Goal: Information Seeking & Learning: Learn about a topic

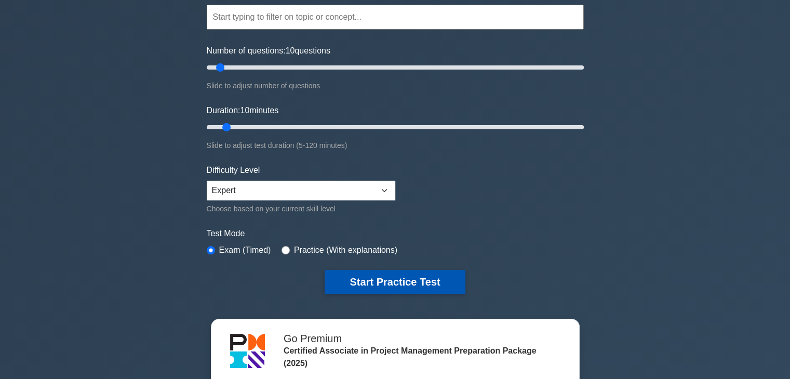
scroll to position [104, 0]
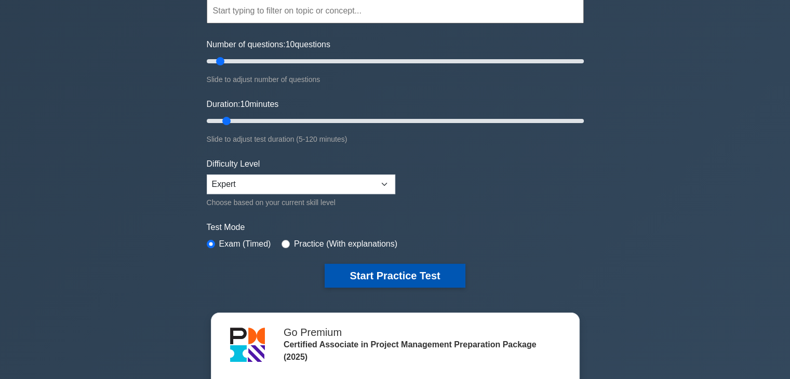
click at [421, 274] on button "Start Practice Test" at bounding box center [395, 276] width 140 height 24
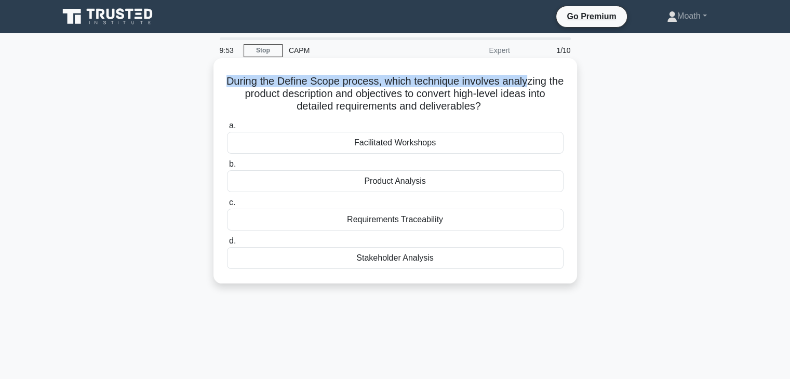
drag, startPoint x: 231, startPoint y: 82, endPoint x: 539, endPoint y: 69, distance: 308.8
click at [539, 69] on div "During the Define Scope process, which technique involves analyzing the product…" at bounding box center [395, 170] width 355 height 217
click at [447, 86] on h5 "During the Define Scope process, which technique involves analyzing the product…" at bounding box center [395, 94] width 339 height 38
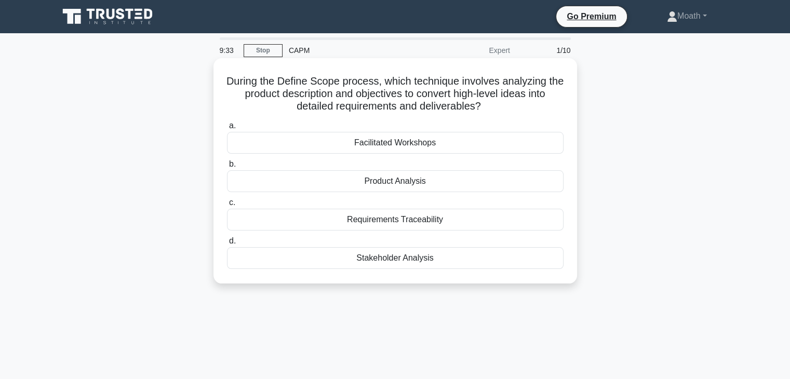
click at [424, 186] on div "Product Analysis" at bounding box center [395, 181] width 337 height 22
click at [227, 168] on input "b. Product Analysis" at bounding box center [227, 164] width 0 height 7
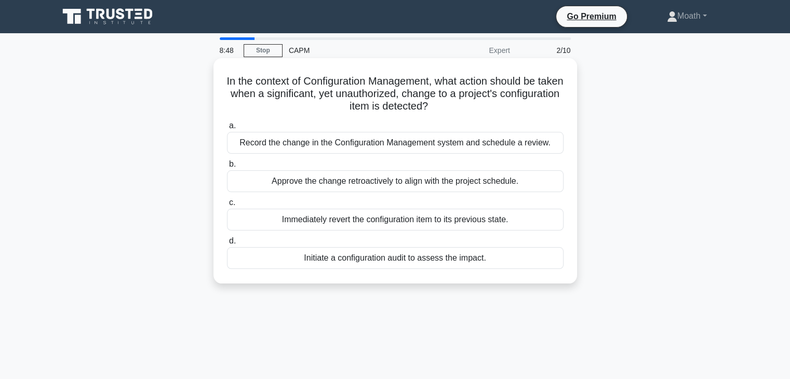
click at [496, 146] on div "Record the change in the Configuration Management system and schedule a review." at bounding box center [395, 143] width 337 height 22
click at [227, 129] on input "a. Record the change in the Configuration Management system and schedule a revi…" at bounding box center [227, 126] width 0 height 7
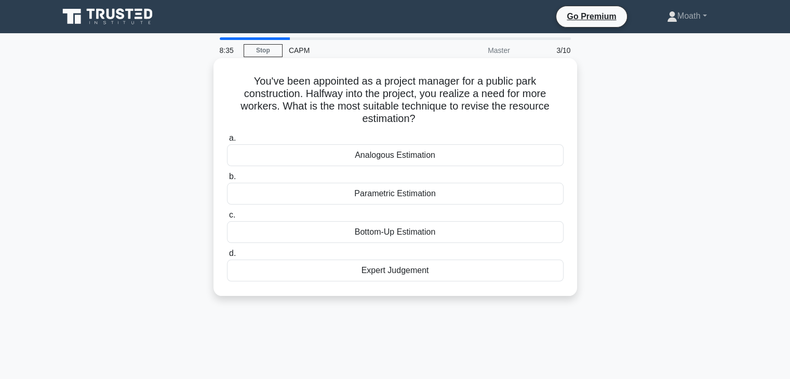
click at [424, 192] on div "Parametric Estimation" at bounding box center [395, 194] width 337 height 22
click at [227, 180] on input "b. Parametric Estimation" at bounding box center [227, 176] width 0 height 7
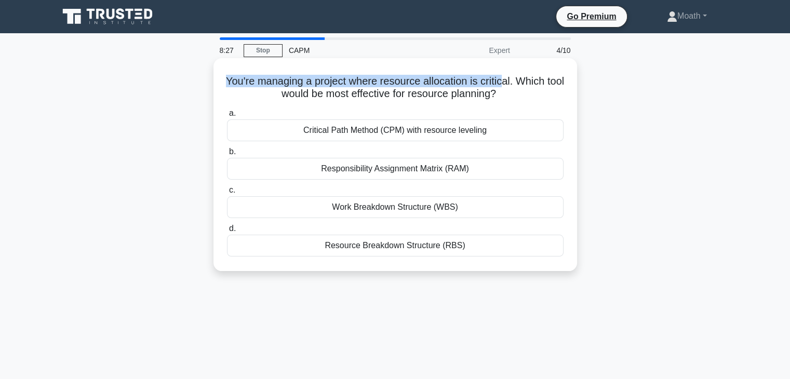
drag, startPoint x: 231, startPoint y: 81, endPoint x: 517, endPoint y: 84, distance: 286.2
click at [517, 84] on h5 "You're managing a project where resource allocation is critical. Which tool wou…" at bounding box center [395, 88] width 339 height 26
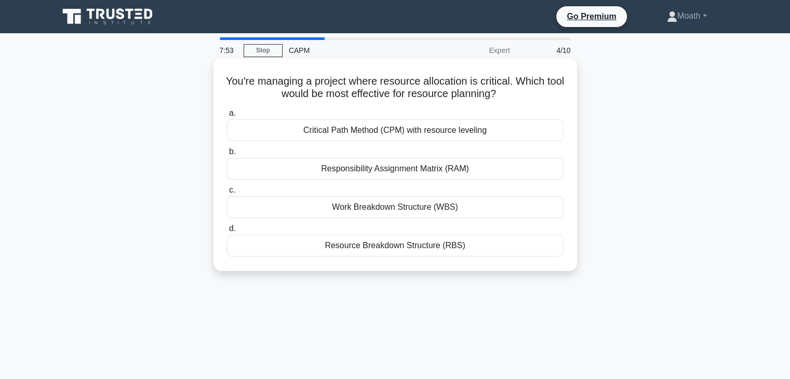
click at [506, 240] on div "Resource Breakdown Structure (RBS)" at bounding box center [395, 246] width 337 height 22
click at [227, 232] on input "d. Resource Breakdown Structure (RBS)" at bounding box center [227, 228] width 0 height 7
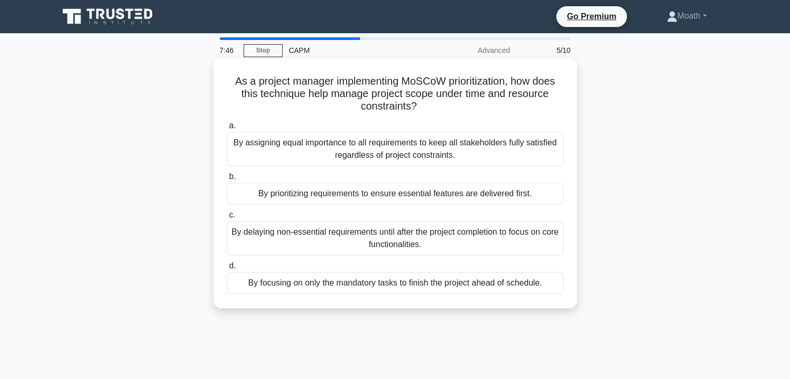
drag, startPoint x: 399, startPoint y: 123, endPoint x: 527, endPoint y: 115, distance: 128.1
click at [525, 116] on div "As a project manager implementing MoSCoW prioritization, how does this techniqu…" at bounding box center [395, 183] width 355 height 242
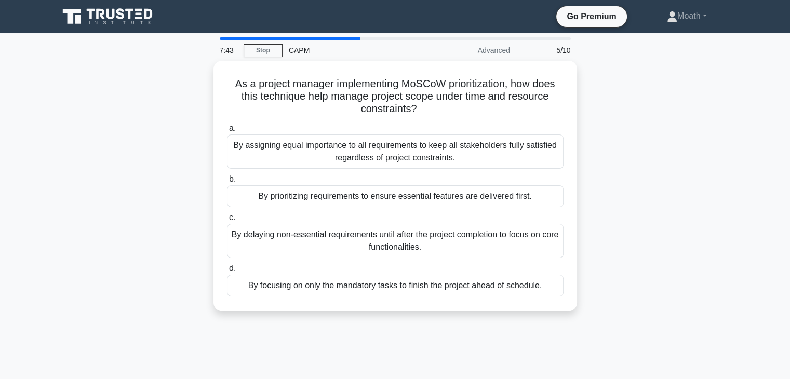
click at [666, 124] on div "As a project manager implementing MoSCoW prioritization, how does this techniqu…" at bounding box center [395, 192] width 686 height 263
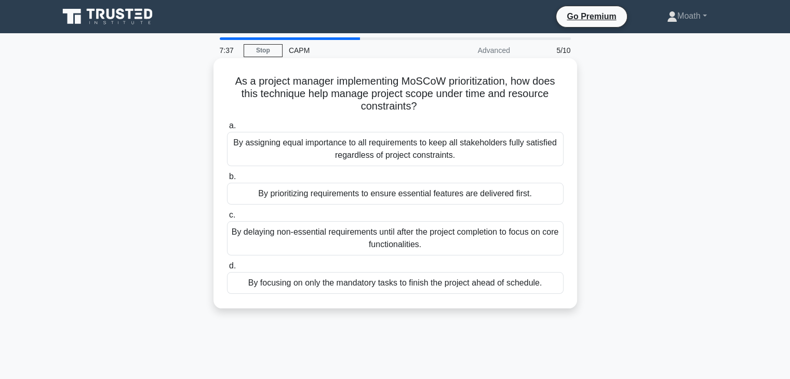
click at [427, 236] on div "By delaying non-essential requirements until after the project completion to fo…" at bounding box center [395, 238] width 337 height 34
click at [227, 219] on input "c. By delaying non-essential requirements until after the project completion to…" at bounding box center [227, 215] width 0 height 7
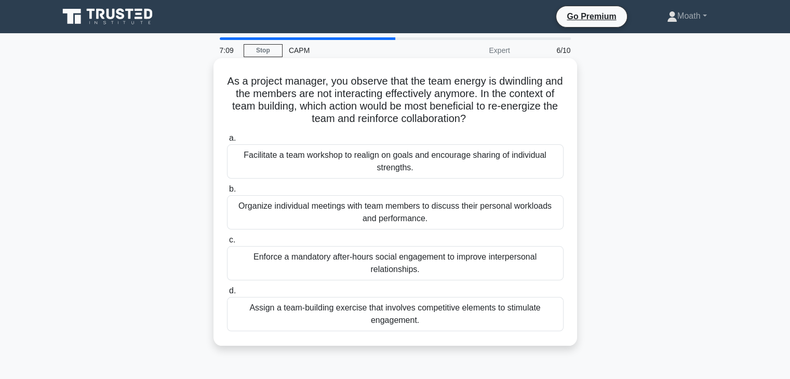
click at [511, 162] on div "Facilitate a team workshop to realign on goals and encourage sharing of individ…" at bounding box center [395, 161] width 337 height 34
click at [227, 142] on input "a. Facilitate a team workshop to realign on goals and encourage sharing of indi…" at bounding box center [227, 138] width 0 height 7
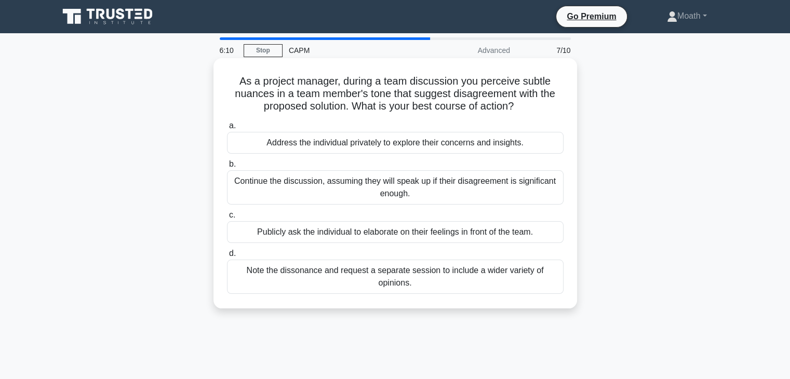
click at [520, 143] on div "Address the individual privately to explore their concerns and insights." at bounding box center [395, 143] width 337 height 22
click at [227, 129] on input "a. Address the individual privately to explore their concerns and insights." at bounding box center [227, 126] width 0 height 7
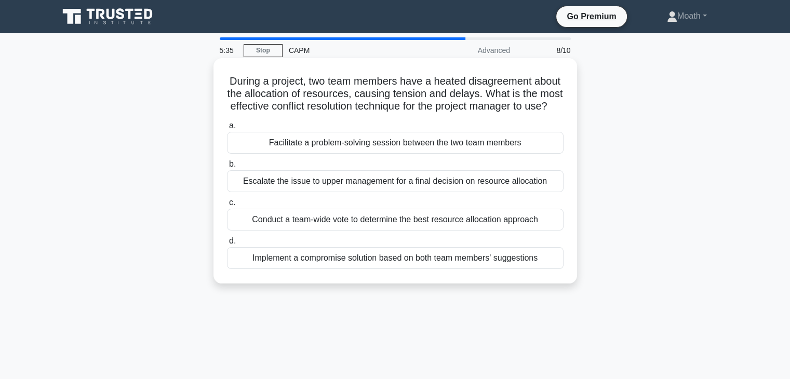
click at [340, 269] on div "Implement a compromise solution based on both team members' suggestions" at bounding box center [395, 258] width 337 height 22
click at [227, 245] on input "d. Implement a compromise solution based on both team members' suggestions" at bounding box center [227, 241] width 0 height 7
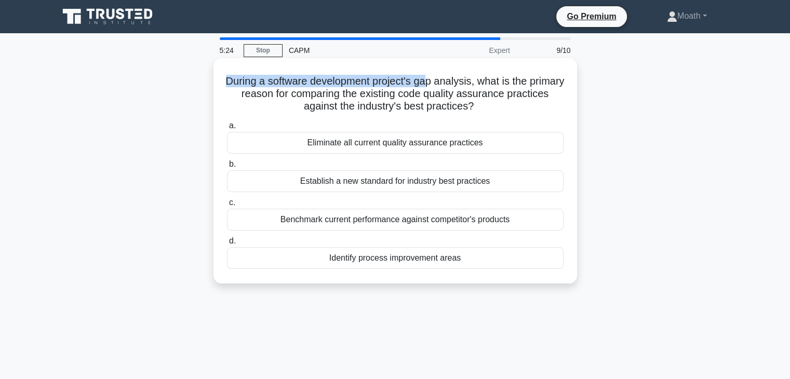
drag, startPoint x: 248, startPoint y: 78, endPoint x: 448, endPoint y: 82, distance: 199.5
click at [448, 82] on h5 "During a software development project's gap analysis, what is the primary reaso…" at bounding box center [395, 94] width 339 height 38
click at [498, 219] on div "Benchmark current performance against competitor's products" at bounding box center [395, 220] width 337 height 22
click at [227, 206] on input "c. Benchmark current performance against competitor's products" at bounding box center [227, 202] width 0 height 7
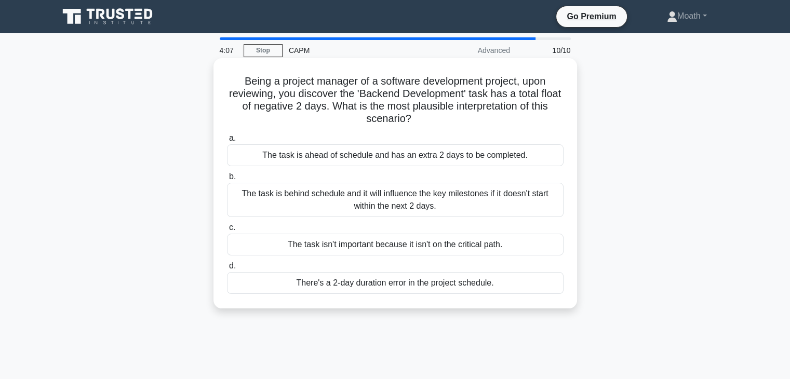
click at [336, 159] on div "The task is ahead of schedule and has an extra 2 days to be completed." at bounding box center [395, 155] width 337 height 22
click at [227, 142] on input "a. The task is ahead of schedule and has an extra 2 days to be completed." at bounding box center [227, 138] width 0 height 7
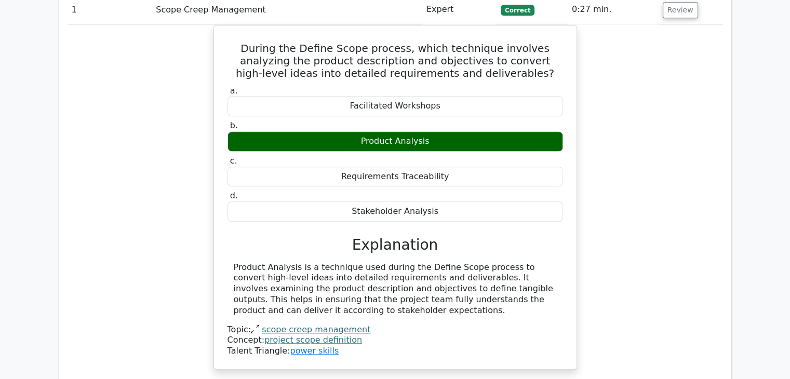
scroll to position [779, 0]
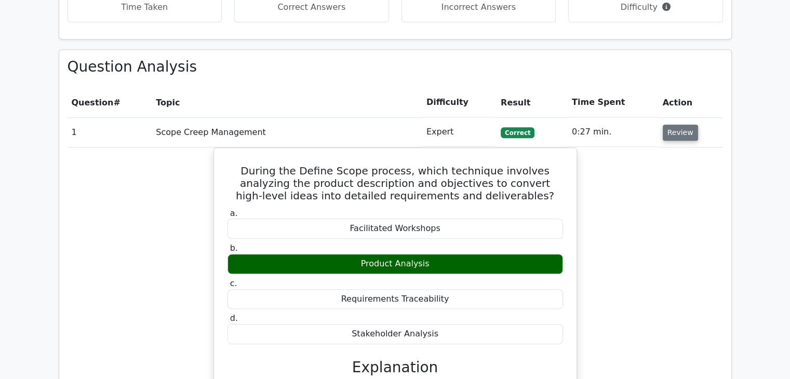
click at [679, 125] on button "Review" at bounding box center [680, 133] width 35 height 16
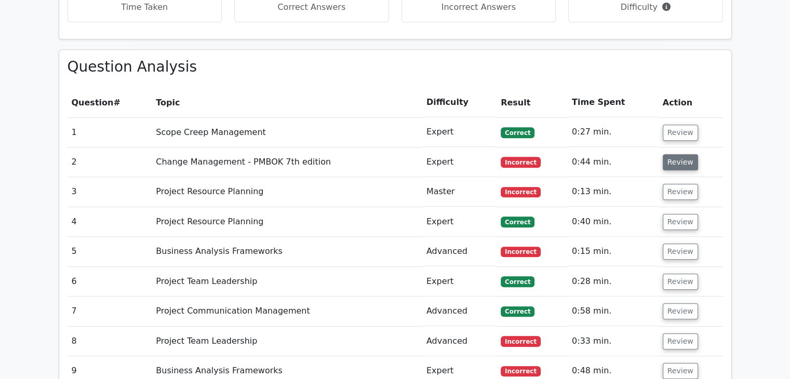
click at [690, 154] on button "Review" at bounding box center [680, 162] width 35 height 16
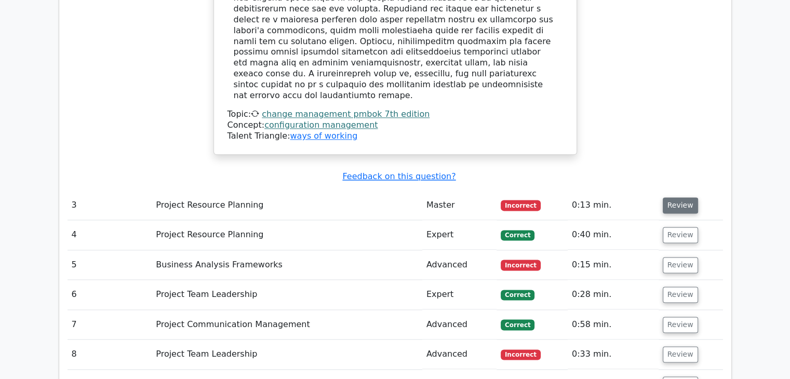
scroll to position [1299, 0]
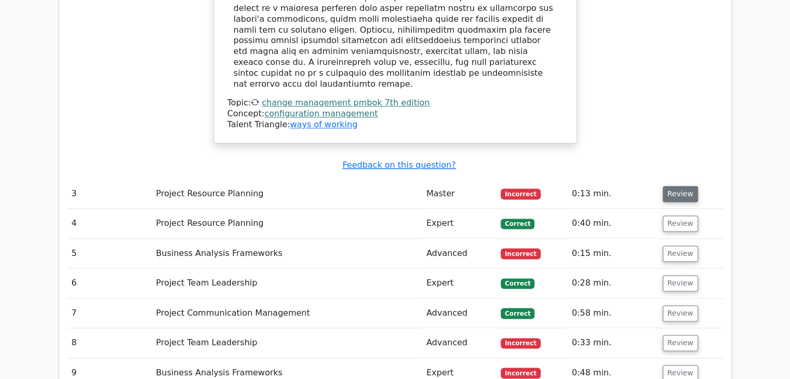
click at [689, 186] on button "Review" at bounding box center [680, 194] width 35 height 16
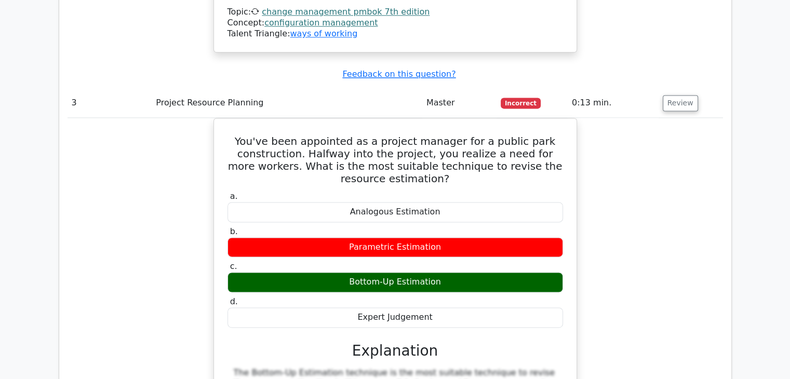
scroll to position [1403, 0]
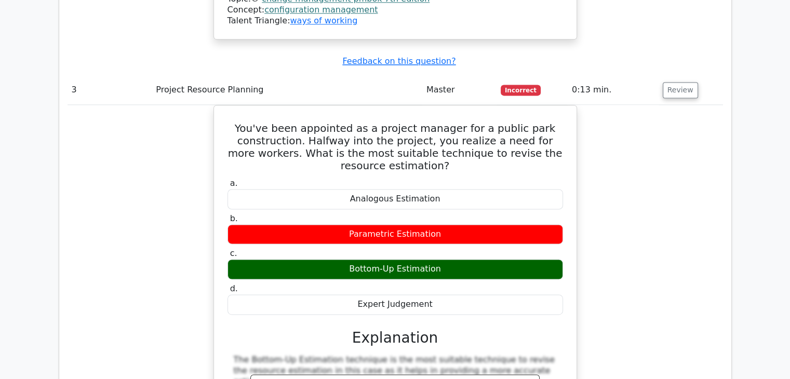
click at [640, 113] on div "You've been appointed as a project manager for a public park construction. Half…" at bounding box center [396, 333] width 656 height 457
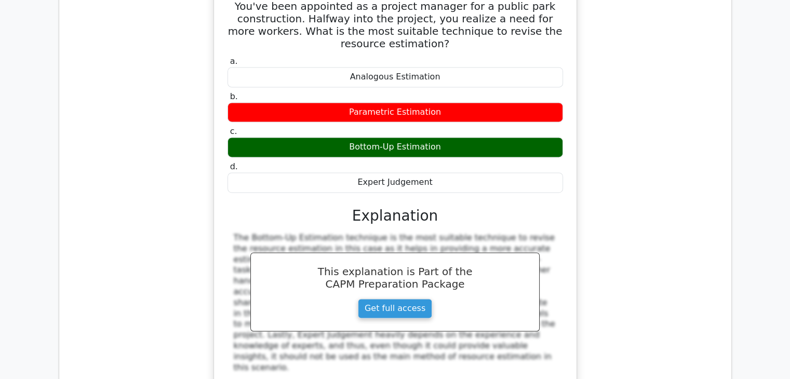
scroll to position [1714, 0]
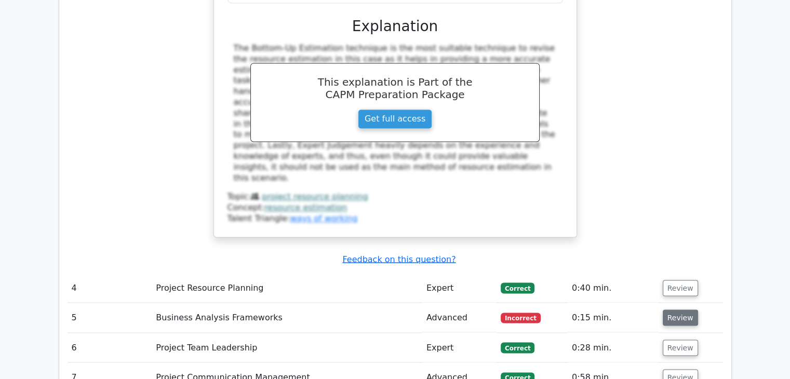
click at [670, 310] on button "Review" at bounding box center [680, 318] width 35 height 16
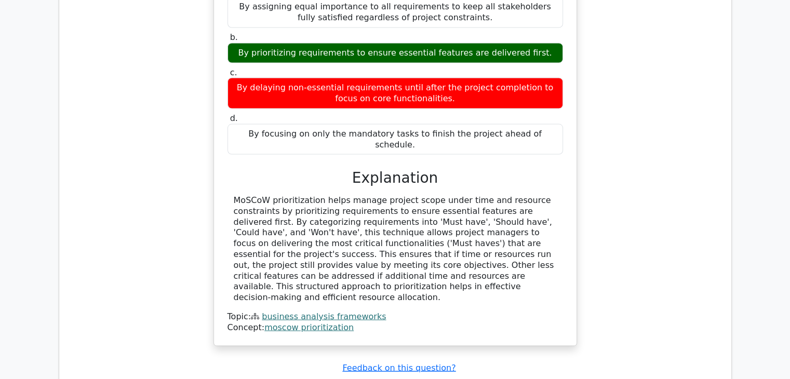
scroll to position [2234, 0]
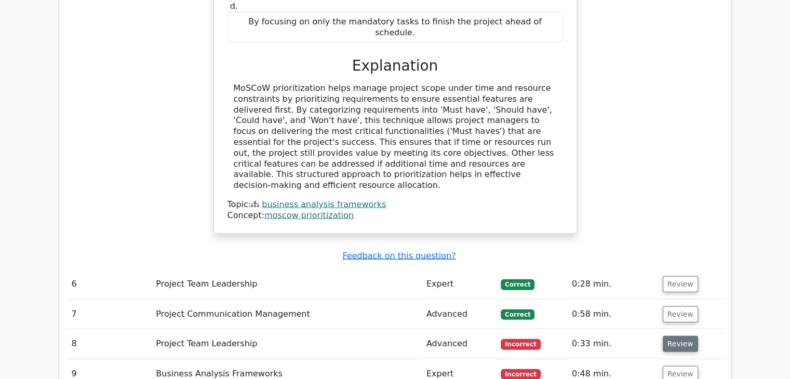
click at [675, 336] on button "Review" at bounding box center [680, 344] width 35 height 16
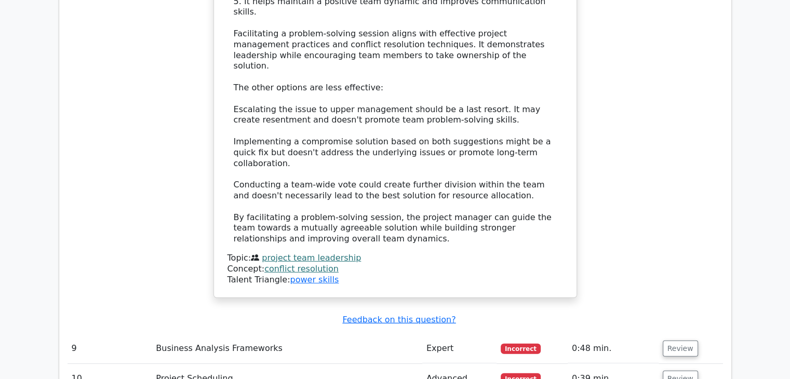
scroll to position [3013, 0]
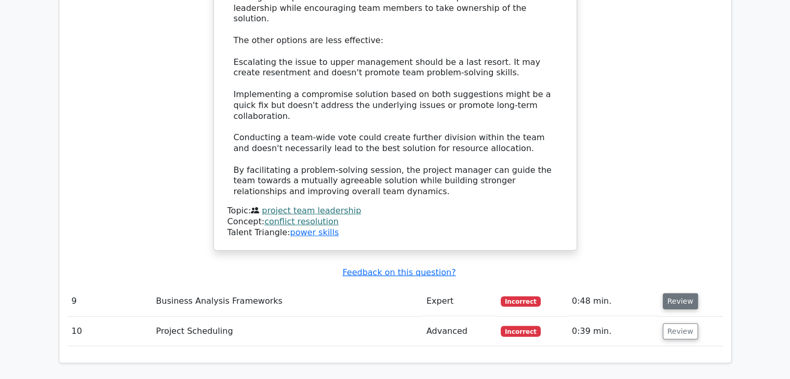
click at [673, 293] on button "Review" at bounding box center [680, 301] width 35 height 16
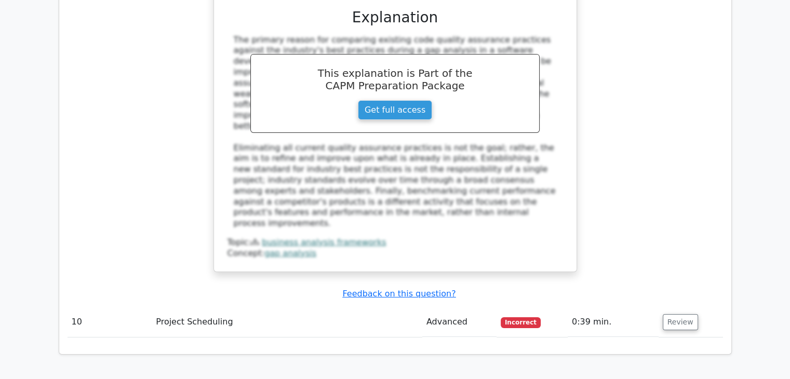
scroll to position [3532, 0]
click at [684, 314] on button "Review" at bounding box center [680, 322] width 35 height 16
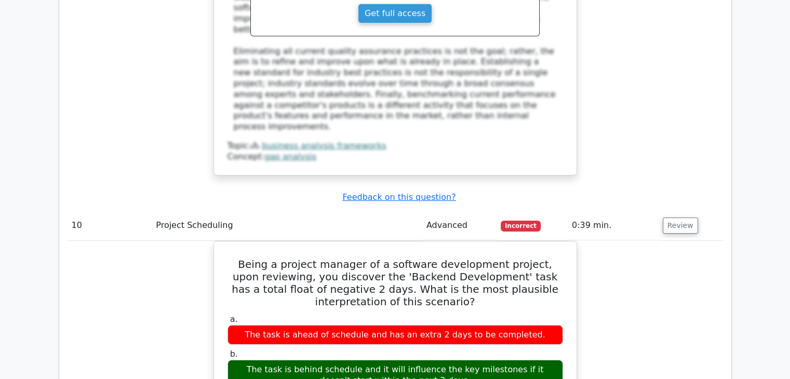
scroll to position [3636, 0]
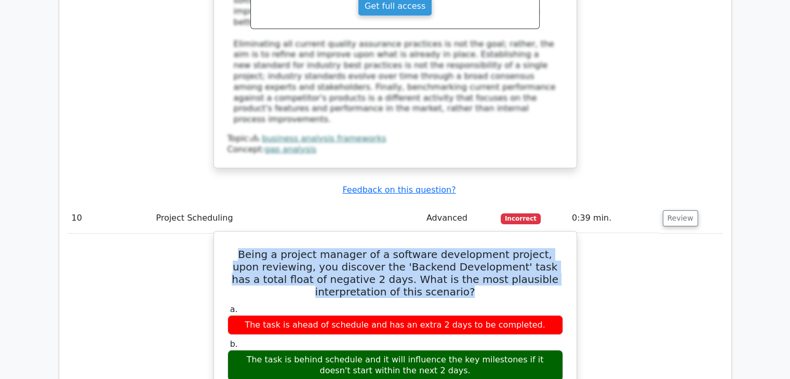
drag, startPoint x: 430, startPoint y: 58, endPoint x: 231, endPoint y: 25, distance: 202.1
click at [231, 248] on h5 "Being a project manager of a software development project, upon reviewing, you …" at bounding box center [395, 273] width 338 height 50
copy h5 "Being a project manager of a software development project, upon reviewing, you …"
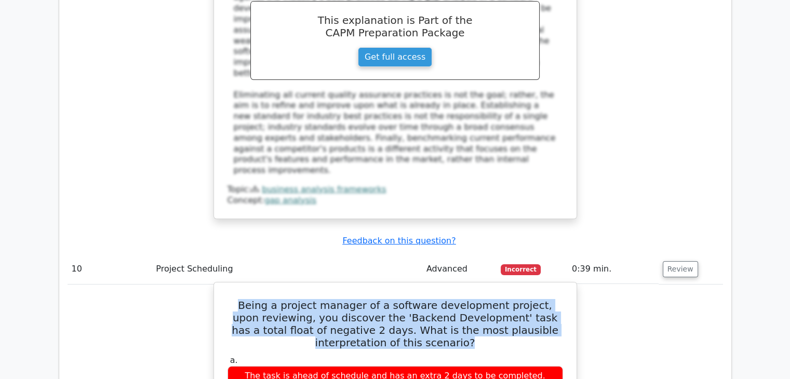
scroll to position [3584, 0]
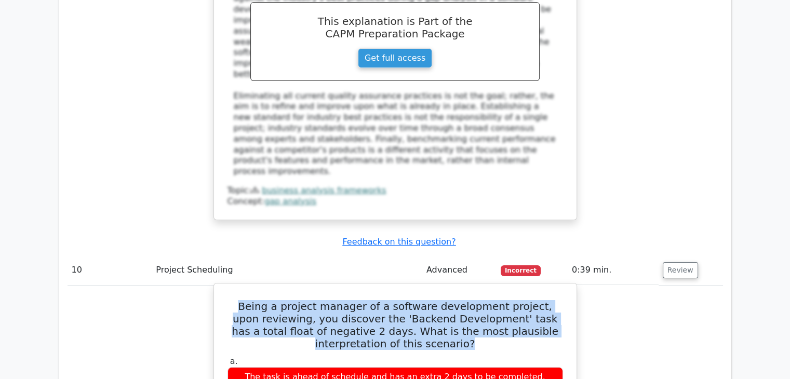
drag, startPoint x: 500, startPoint y: 265, endPoint x: 229, endPoint y: 136, distance: 300.7
copy div "a. The task is ahead of schedule and has an extra 2 days to be completed. b. Th…"
click at [445, 367] on div "The task is ahead of schedule and has an extra 2 days to be completed." at bounding box center [396, 377] width 336 height 20
